Goal: Transaction & Acquisition: Obtain resource

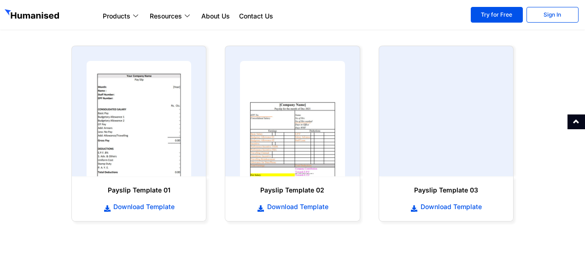
scroll to position [449, 0]
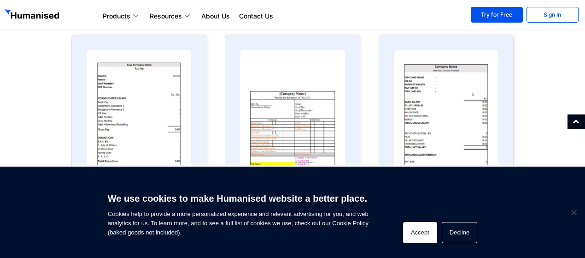
click at [432, 234] on button "Accept" at bounding box center [420, 232] width 34 height 21
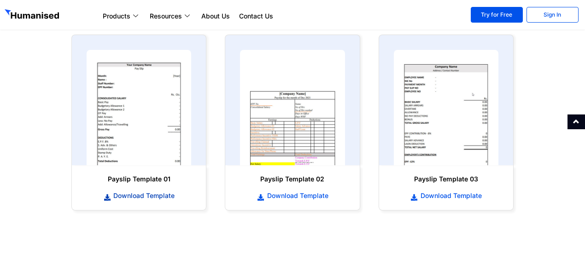
click at [118, 198] on span "Download Template" at bounding box center [143, 195] width 64 height 9
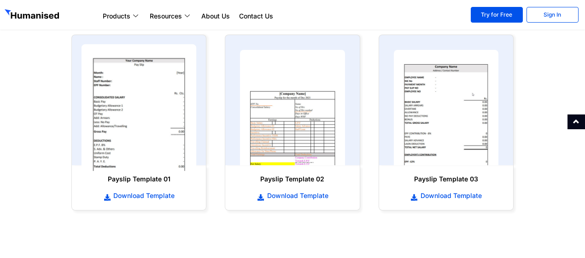
click at [132, 136] on img at bounding box center [139, 107] width 115 height 127
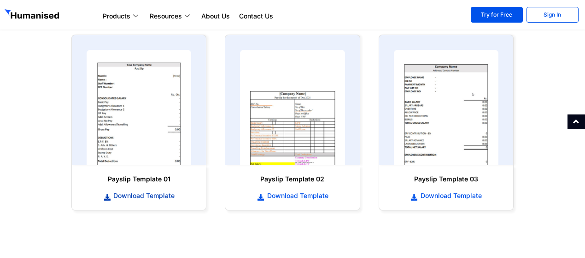
click at [137, 195] on span "Download Template" at bounding box center [143, 195] width 64 height 9
